Goal: Task Accomplishment & Management: Manage account settings

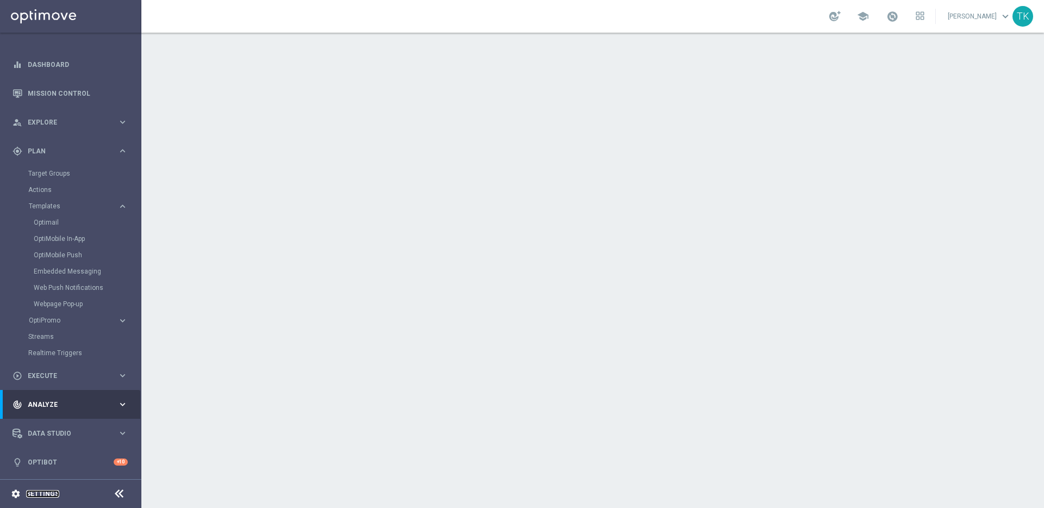
click at [46, 491] on link "Settings" at bounding box center [42, 494] width 33 height 7
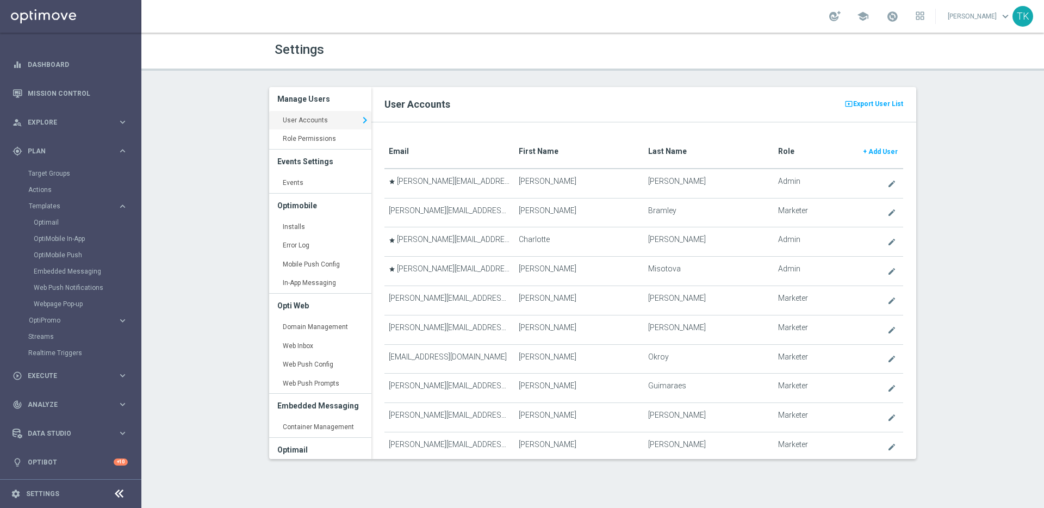
click at [651, 95] on div "present_to_all Export User List User Accounts" at bounding box center [644, 104] width 545 height 35
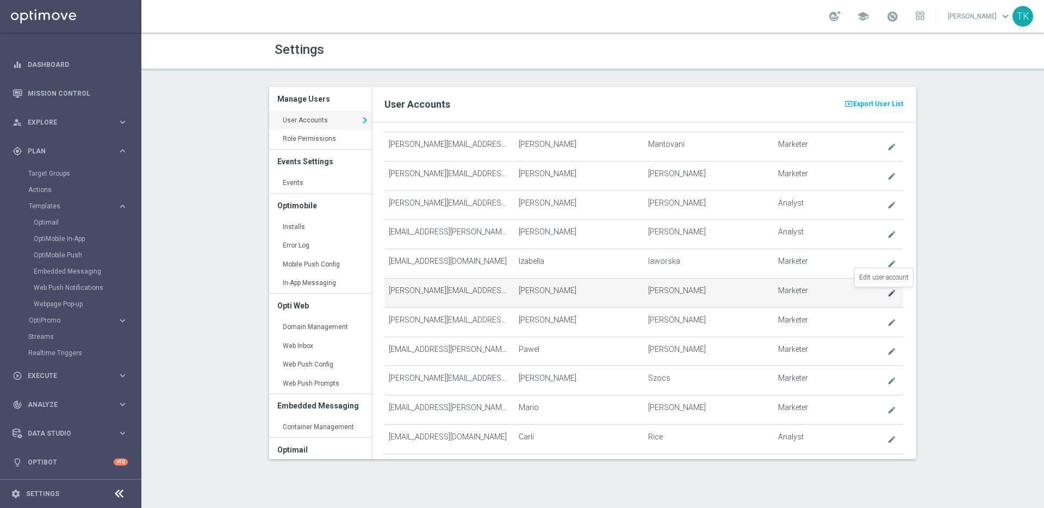
click at [888, 293] on icon "create" at bounding box center [892, 293] width 9 height 9
